Goal: Transaction & Acquisition: Book appointment/travel/reservation

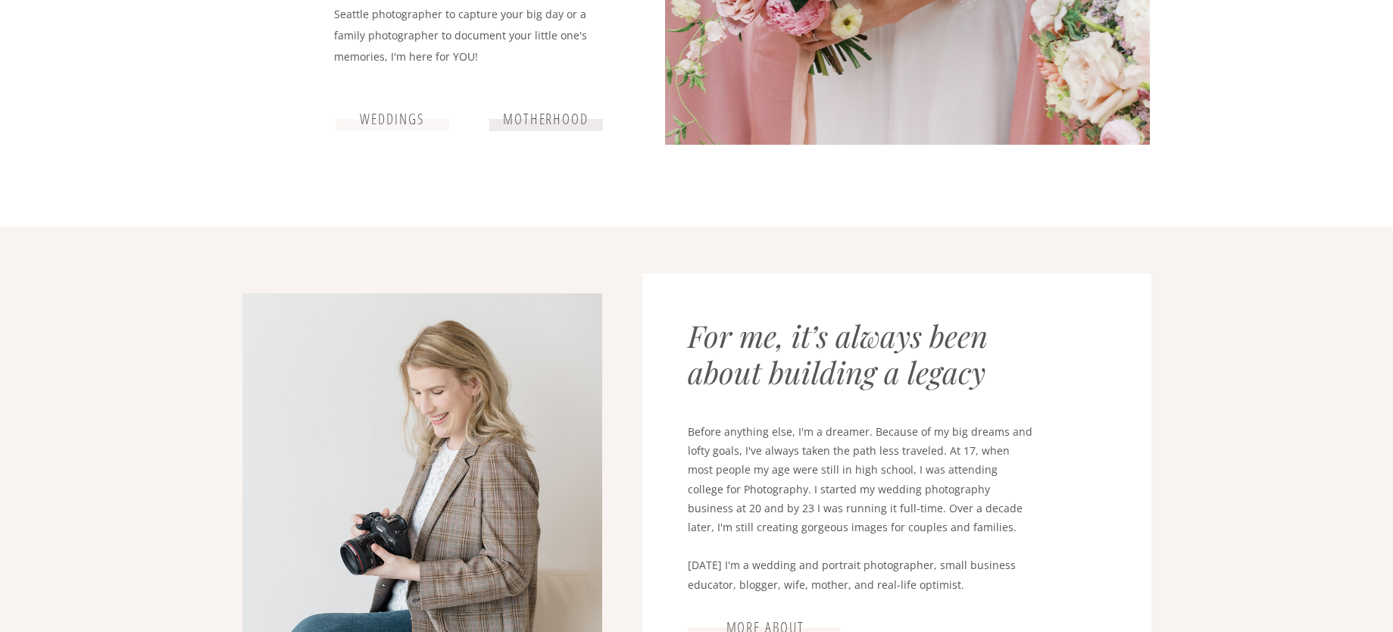
scroll to position [379, 0]
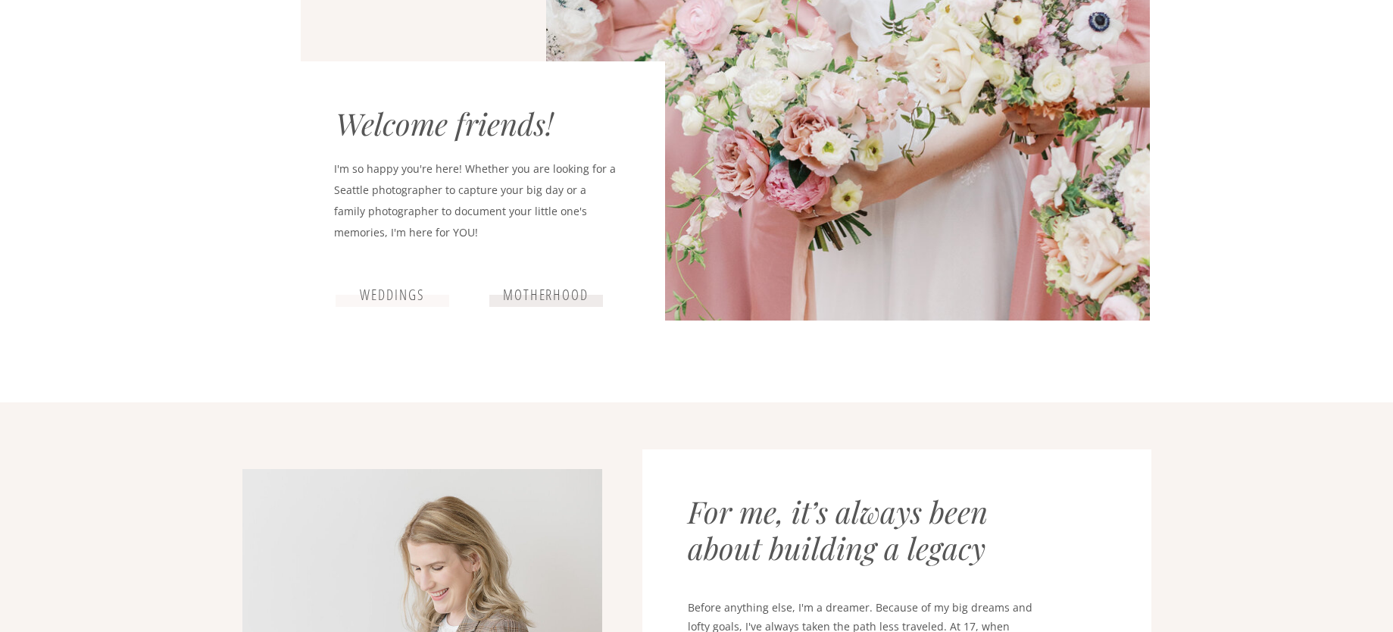
click at [408, 300] on h3 "weddings" at bounding box center [393, 295] width 90 height 18
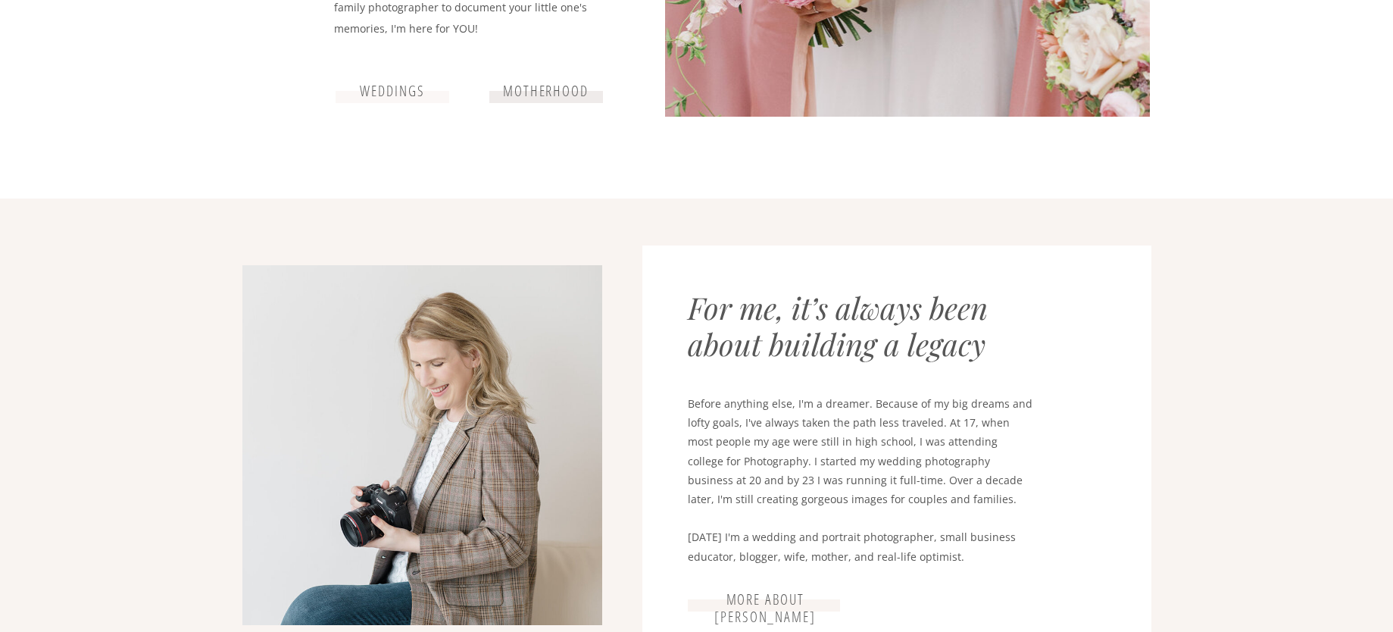
scroll to position [0, 0]
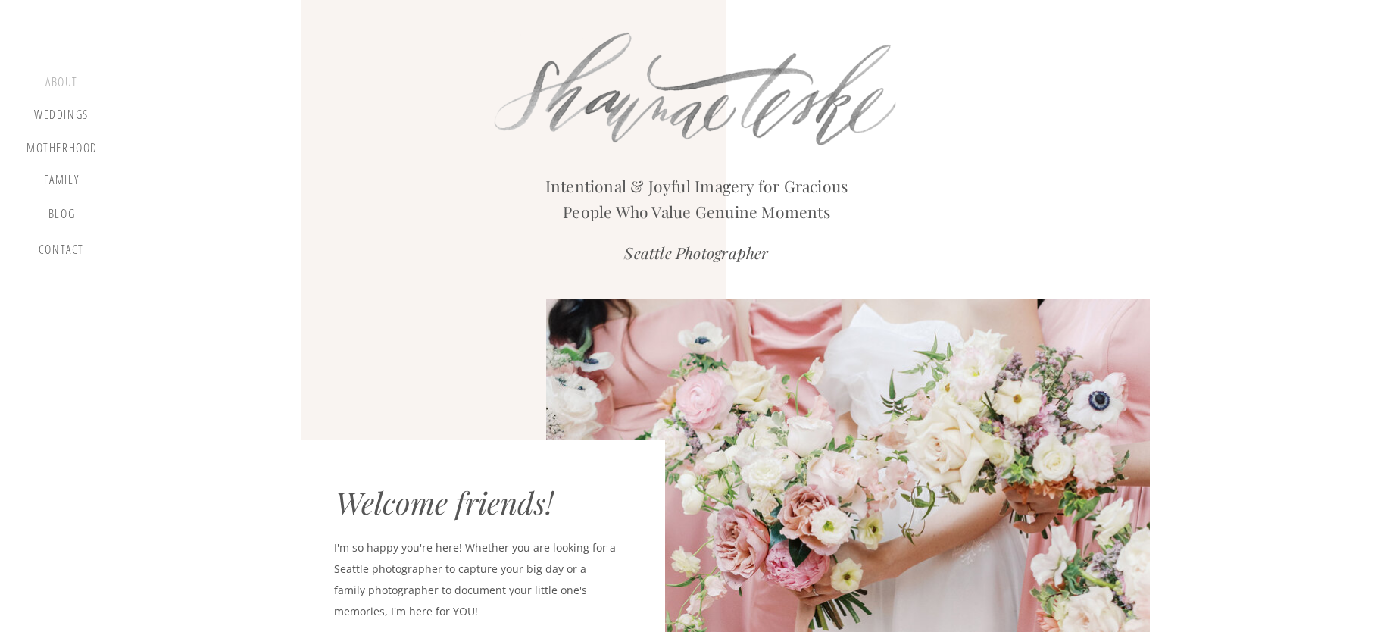
click at [49, 83] on div "about" at bounding box center [61, 84] width 45 height 18
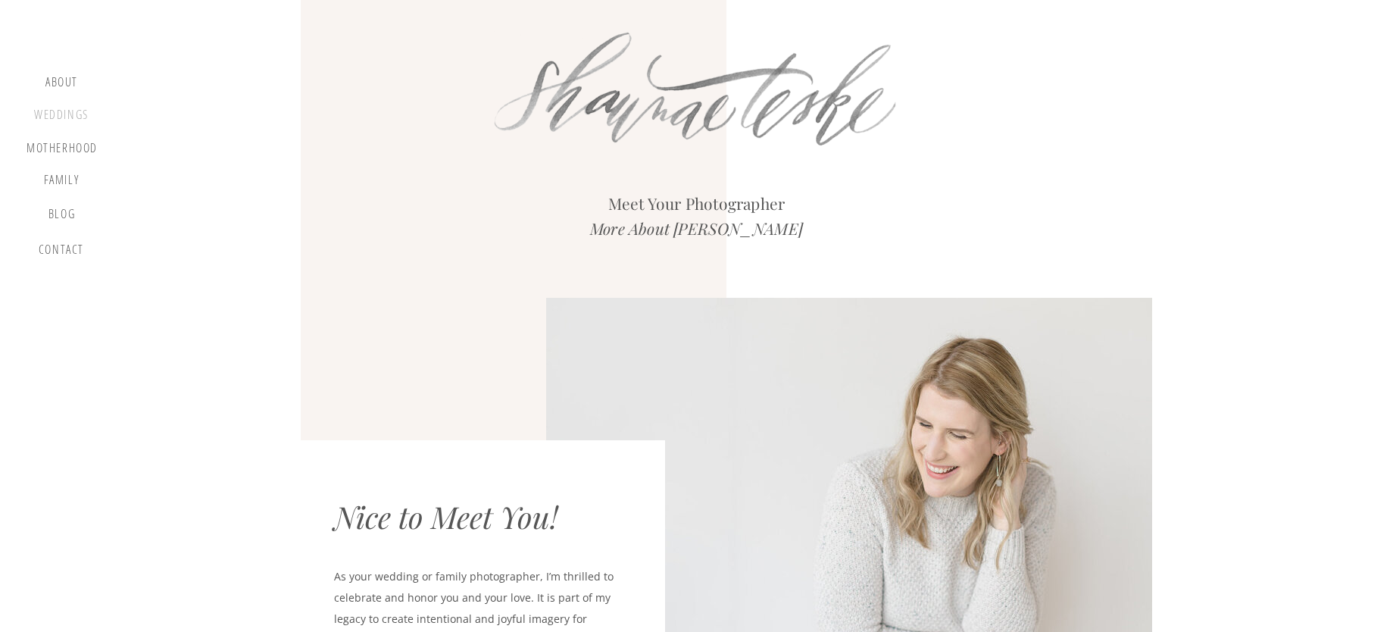
click at [64, 120] on div "Weddings" at bounding box center [62, 117] width 58 height 19
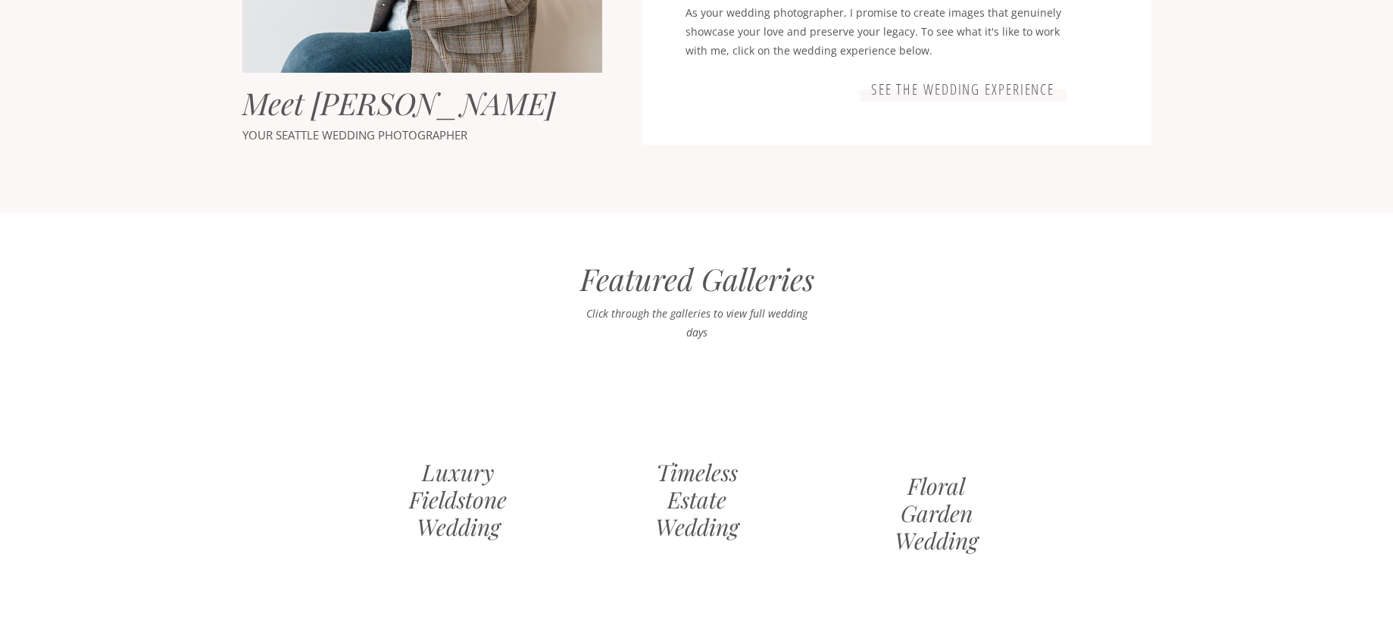
scroll to position [758, 0]
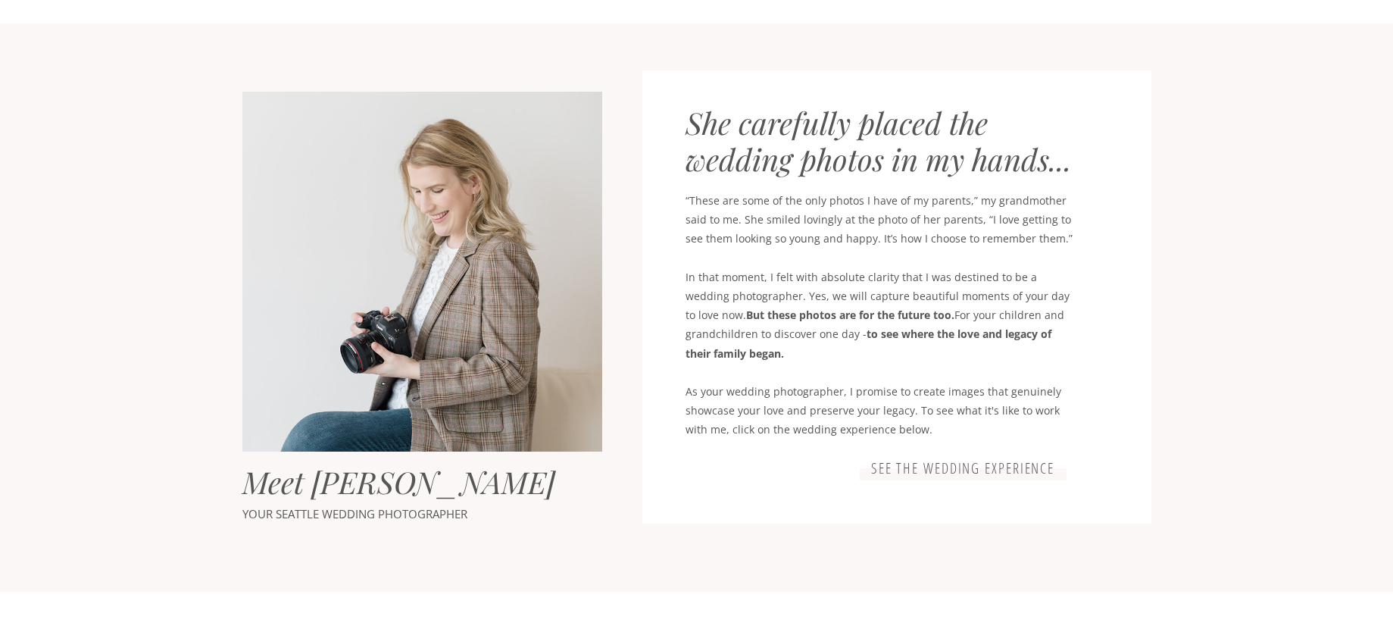
click at [993, 467] on h3 "See the wedding experience" at bounding box center [963, 469] width 195 height 18
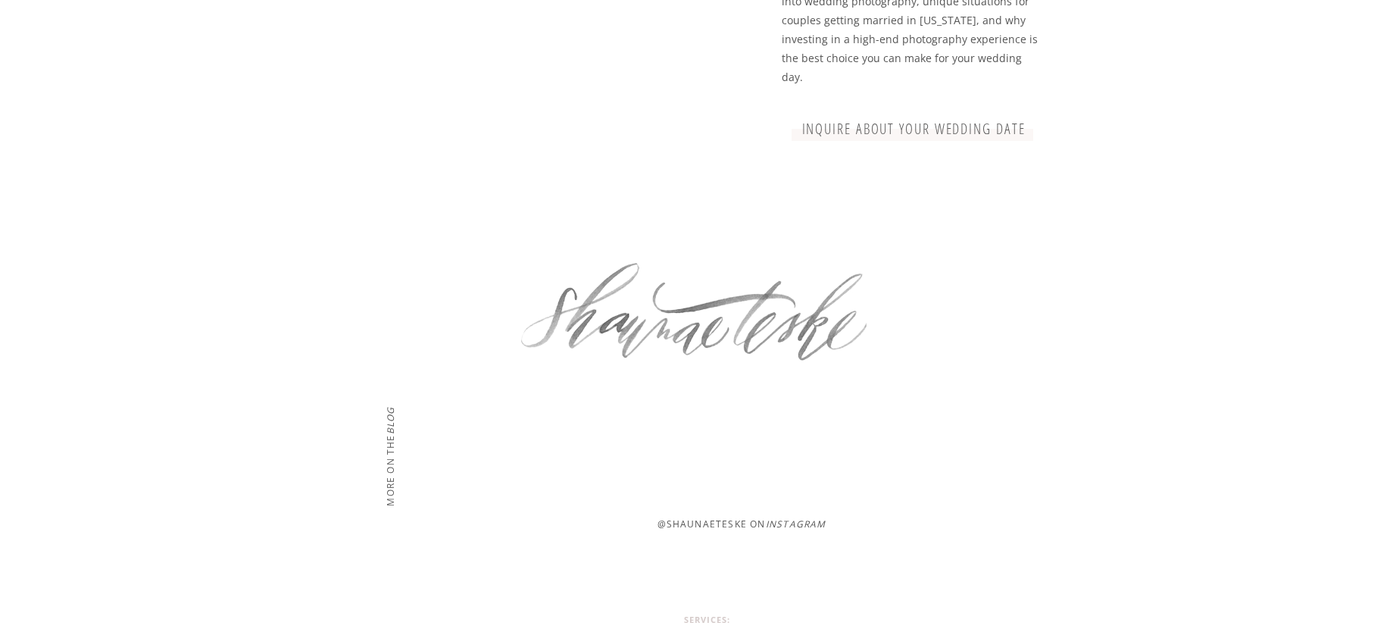
scroll to position [4266, 0]
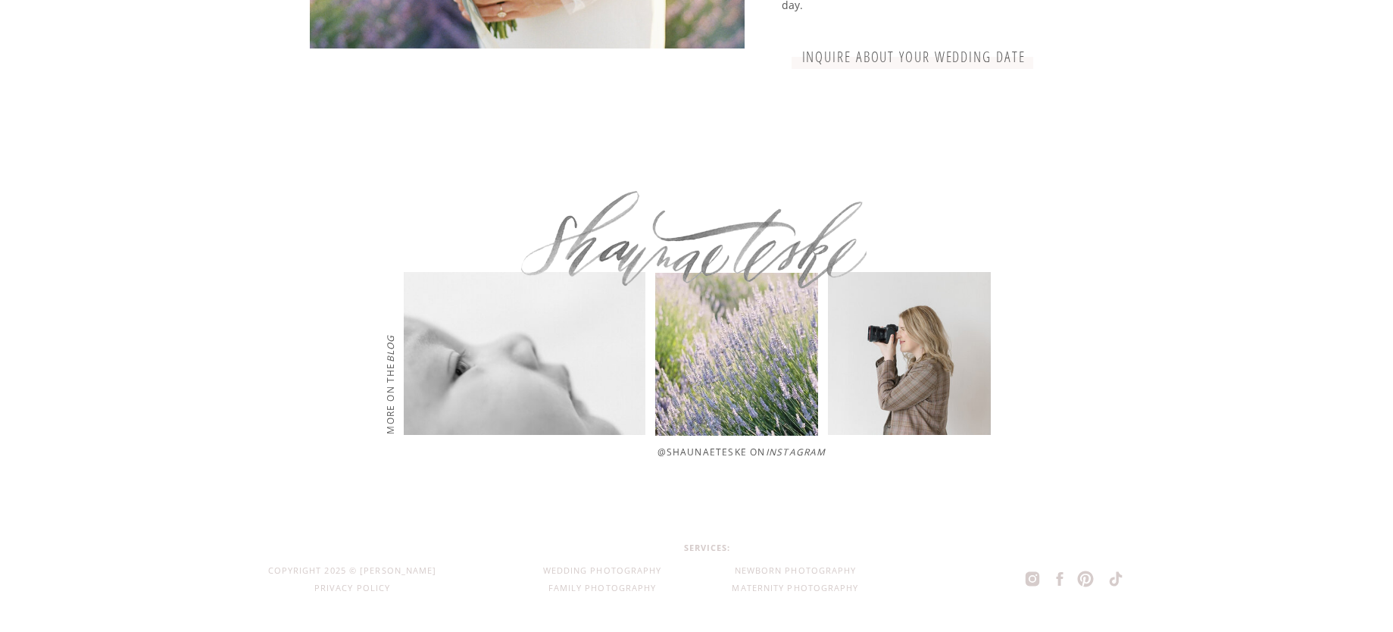
click at [830, 62] on h3 "inquire about your wedding date" at bounding box center [914, 57] width 231 height 18
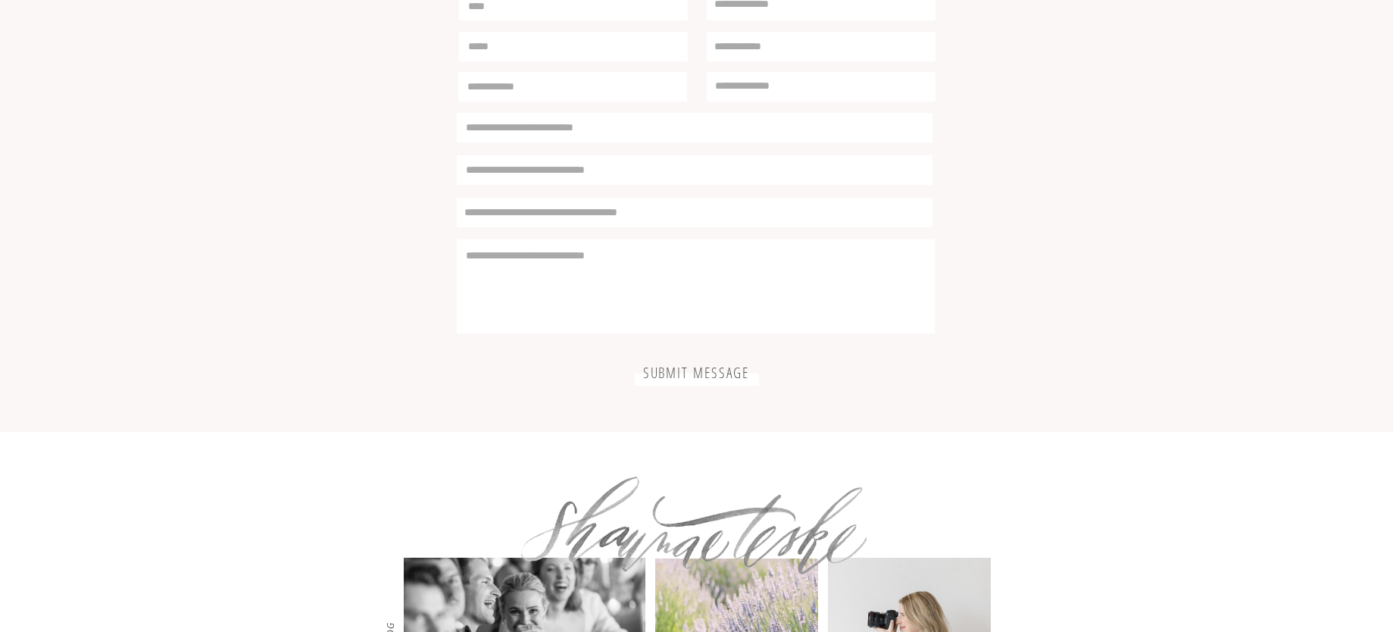
scroll to position [4571, 0]
